Goal: Task Accomplishment & Management: Manage account settings

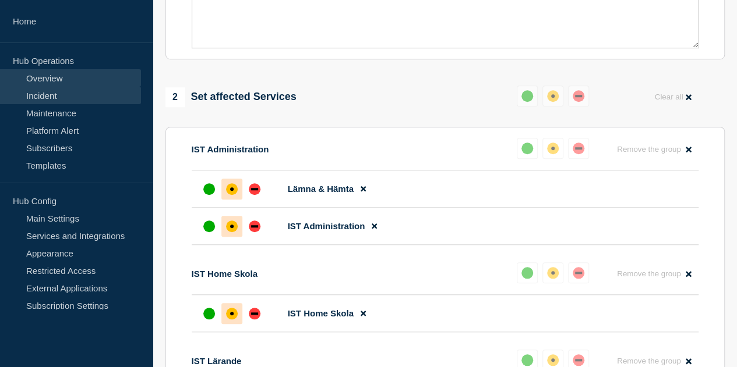
click at [58, 77] on link "Overview" at bounding box center [70, 77] width 141 height 17
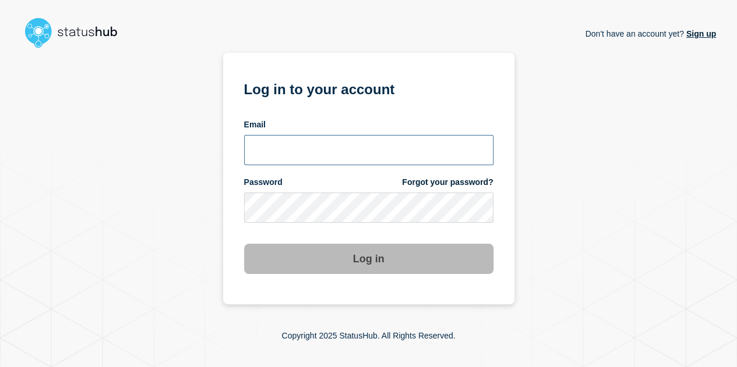
type input "adis.handzic@ist.com"
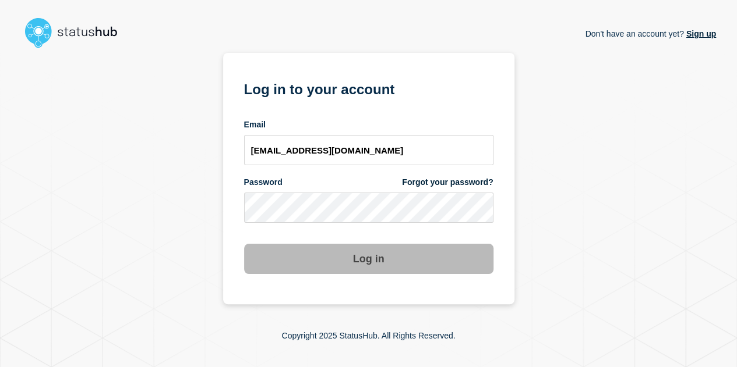
click at [310, 257] on button "Log in" at bounding box center [368, 259] width 249 height 30
